Goal: Task Accomplishment & Management: Use online tool/utility

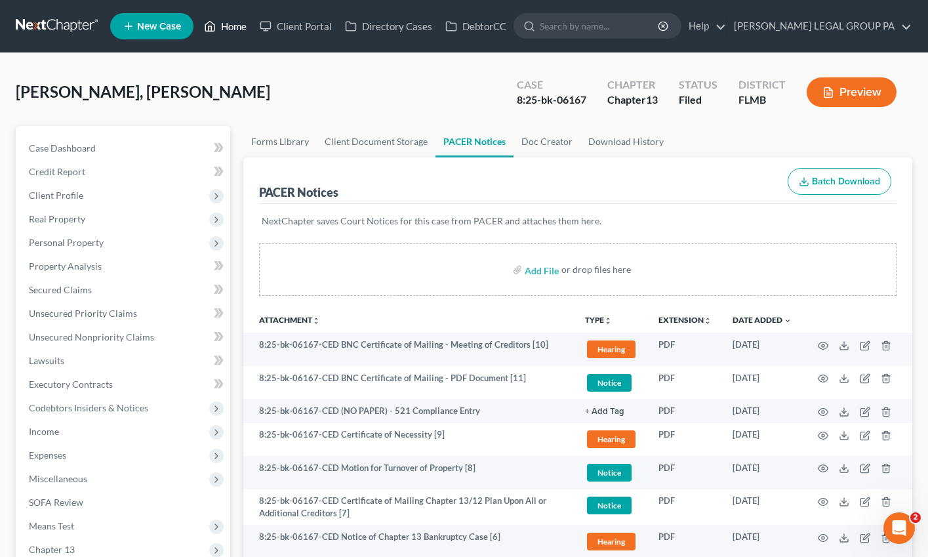
click at [237, 20] on link "Home" at bounding box center [225, 26] width 56 height 24
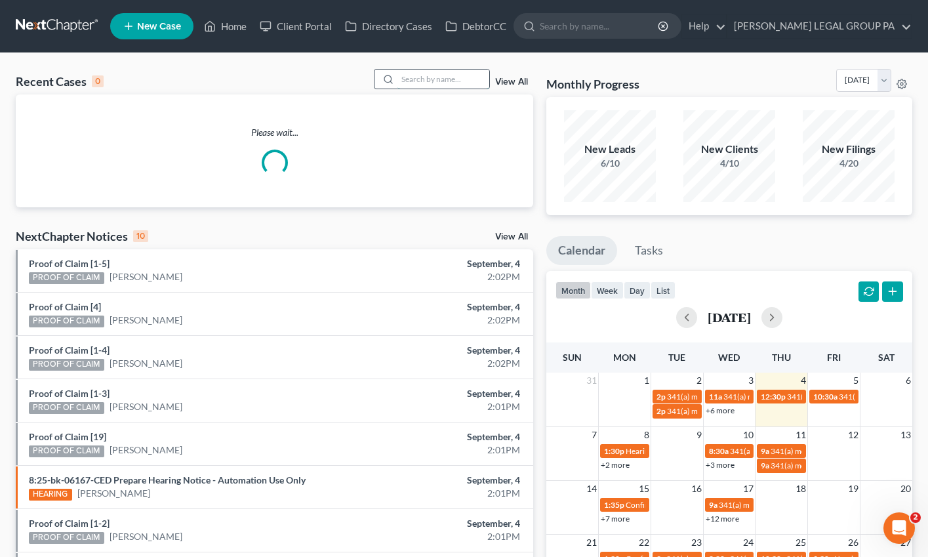
click at [451, 75] on input "search" at bounding box center [444, 79] width 92 height 19
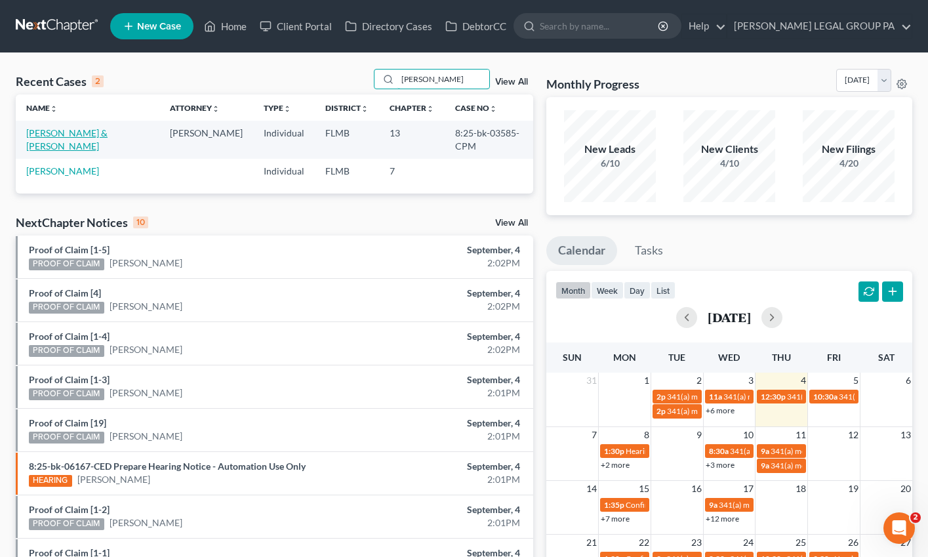
type input "[PERSON_NAME]"
click at [86, 134] on link "[PERSON_NAME] & [PERSON_NAME]" at bounding box center [66, 139] width 81 height 24
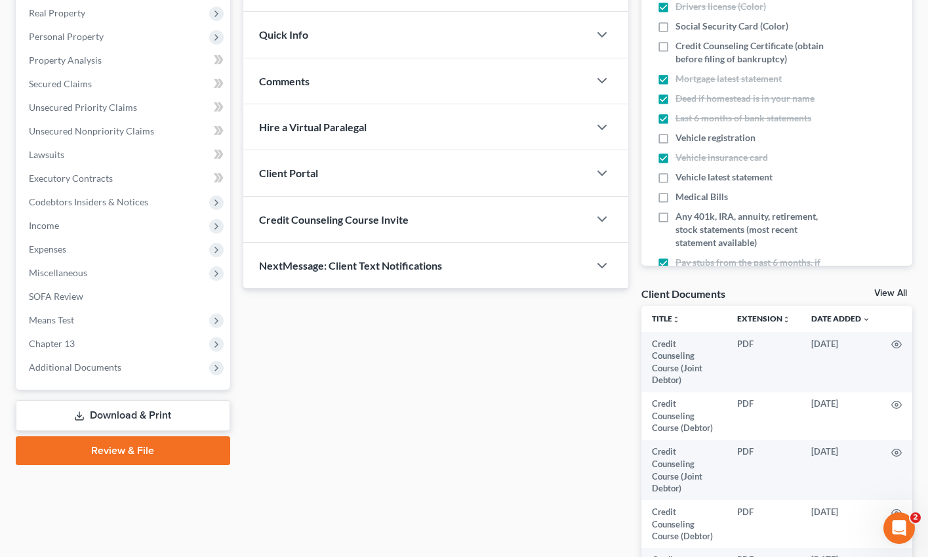
scroll to position [288, 0]
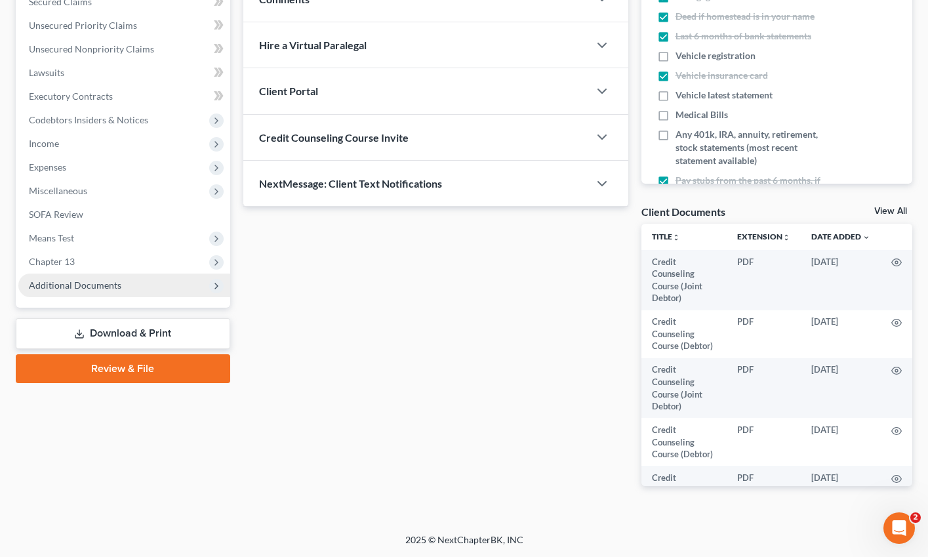
click at [68, 282] on span "Additional Documents" at bounding box center [75, 284] width 92 height 11
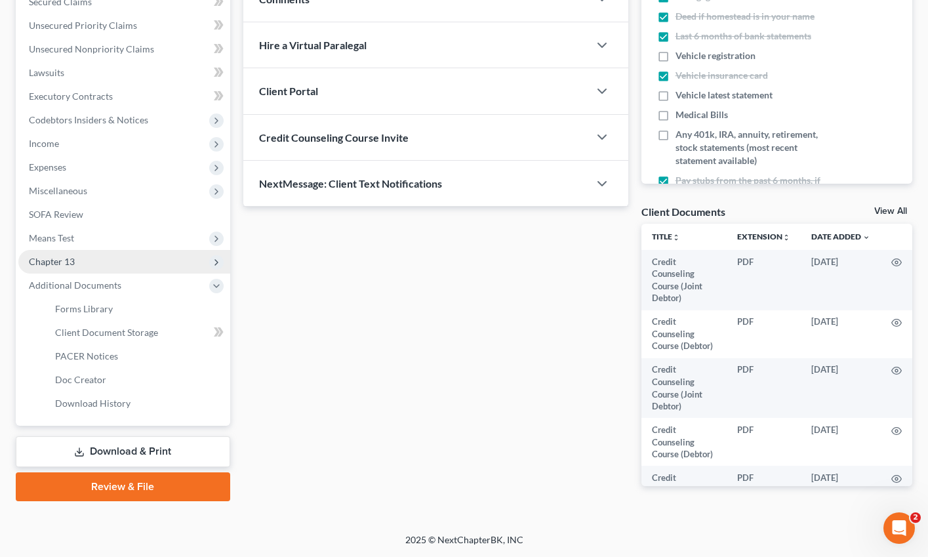
click at [49, 267] on span "Chapter 13" at bounding box center [124, 262] width 212 height 24
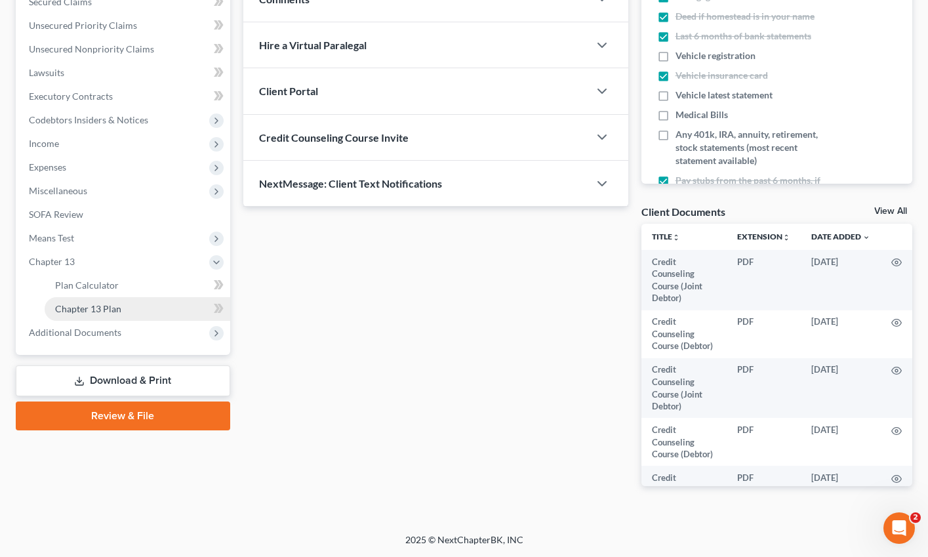
click at [96, 314] on span "Chapter 13 Plan" at bounding box center [88, 308] width 66 height 11
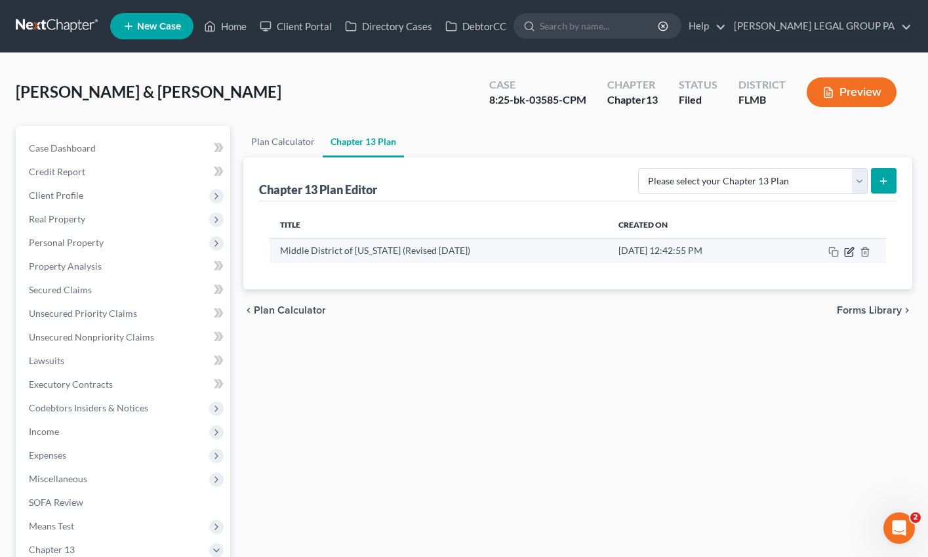
click at [852, 255] on icon "button" at bounding box center [849, 252] width 8 height 8
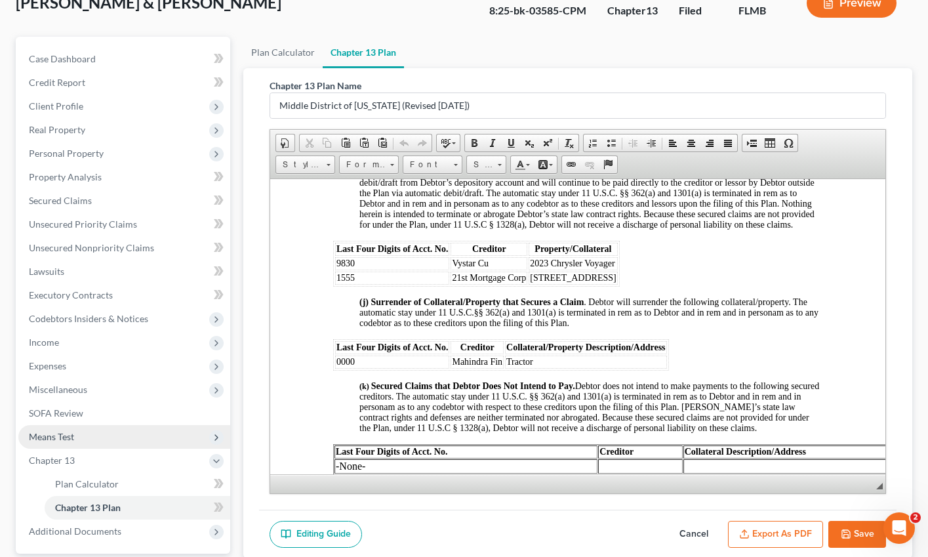
scroll to position [211, 0]
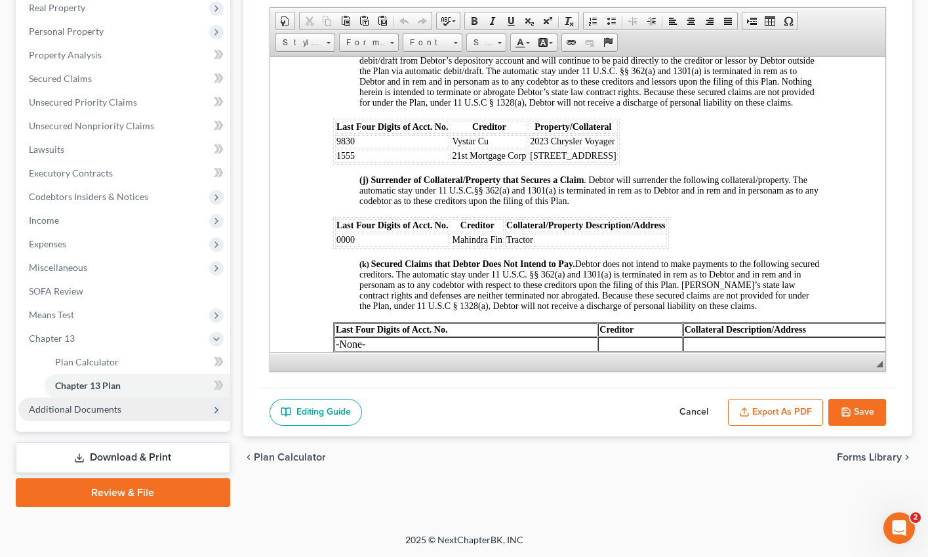
click at [100, 418] on span "Additional Documents" at bounding box center [124, 410] width 212 height 24
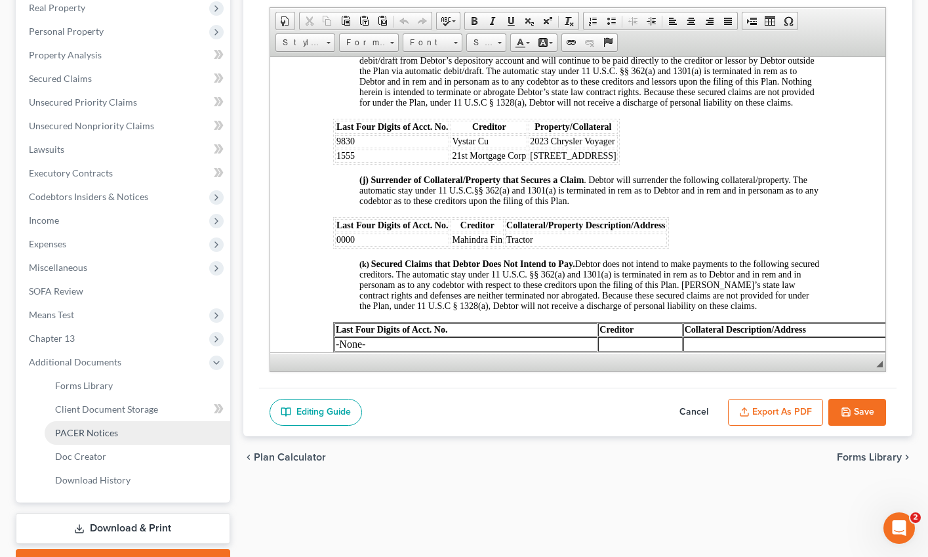
click at [114, 427] on span "PACER Notices" at bounding box center [86, 432] width 63 height 11
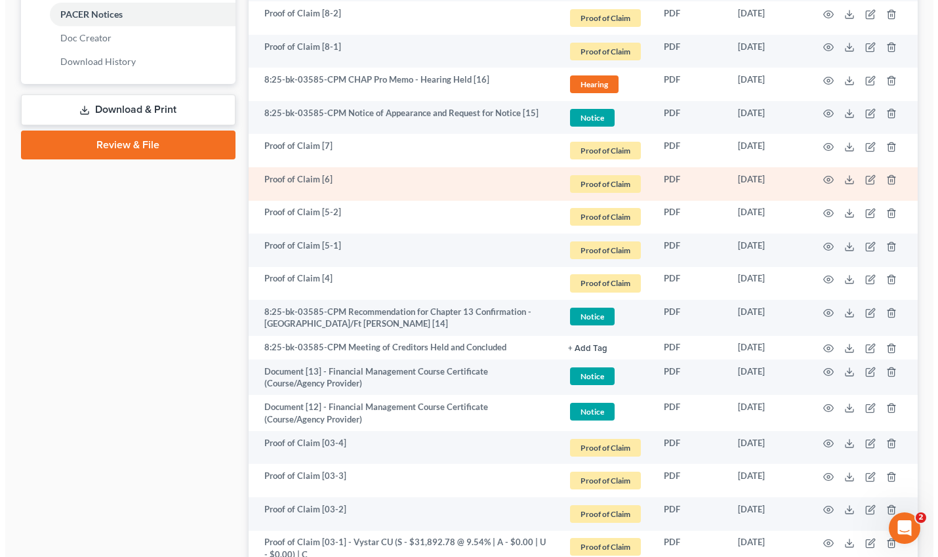
scroll to position [609, 0]
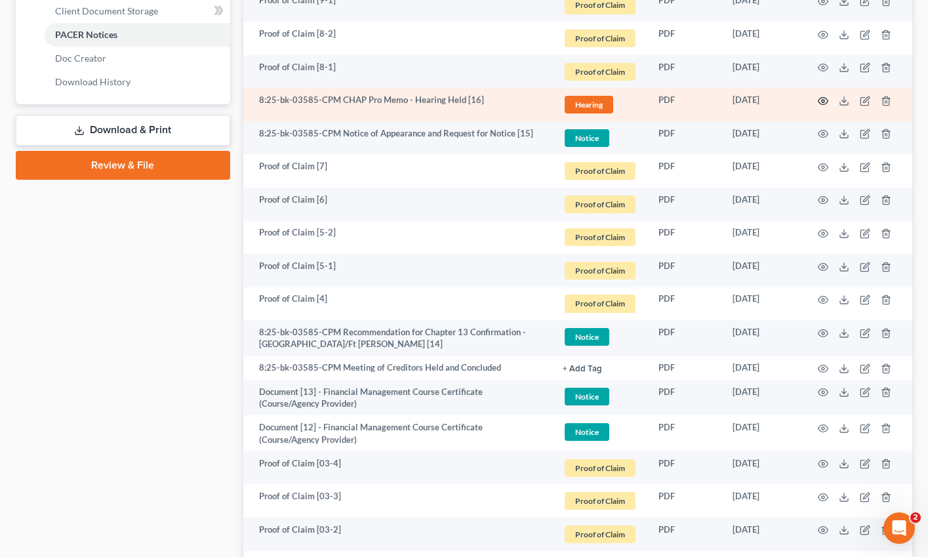
click at [819, 99] on icon "button" at bounding box center [824, 100] width 10 height 7
